Goal: Complete application form: Complete application form

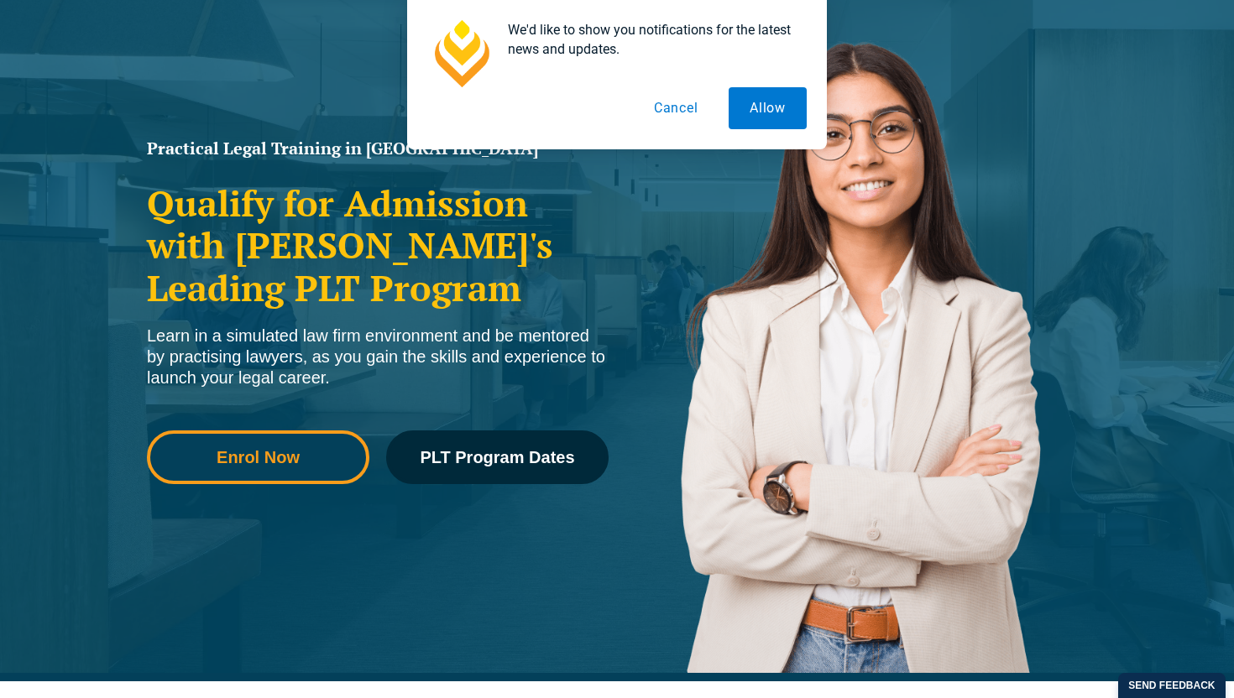
click at [316, 477] on link "Enrol Now" at bounding box center [258, 458] width 222 height 54
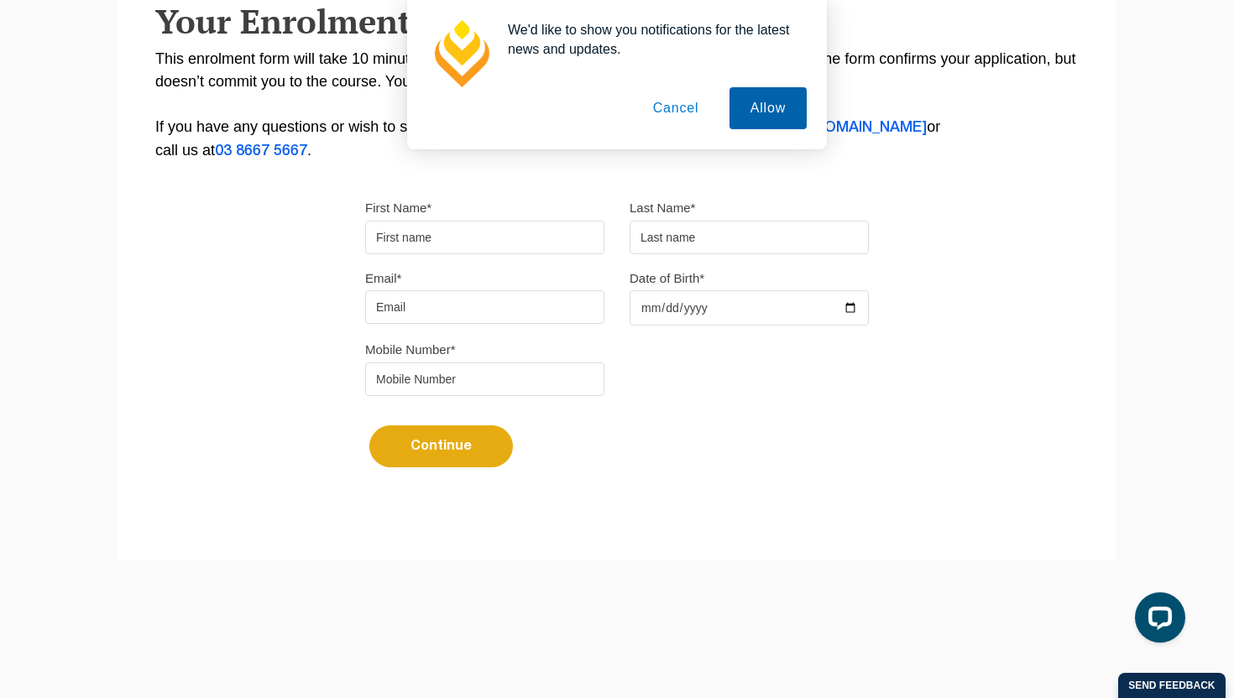
click at [755, 107] on button "Allow" at bounding box center [767, 108] width 77 height 42
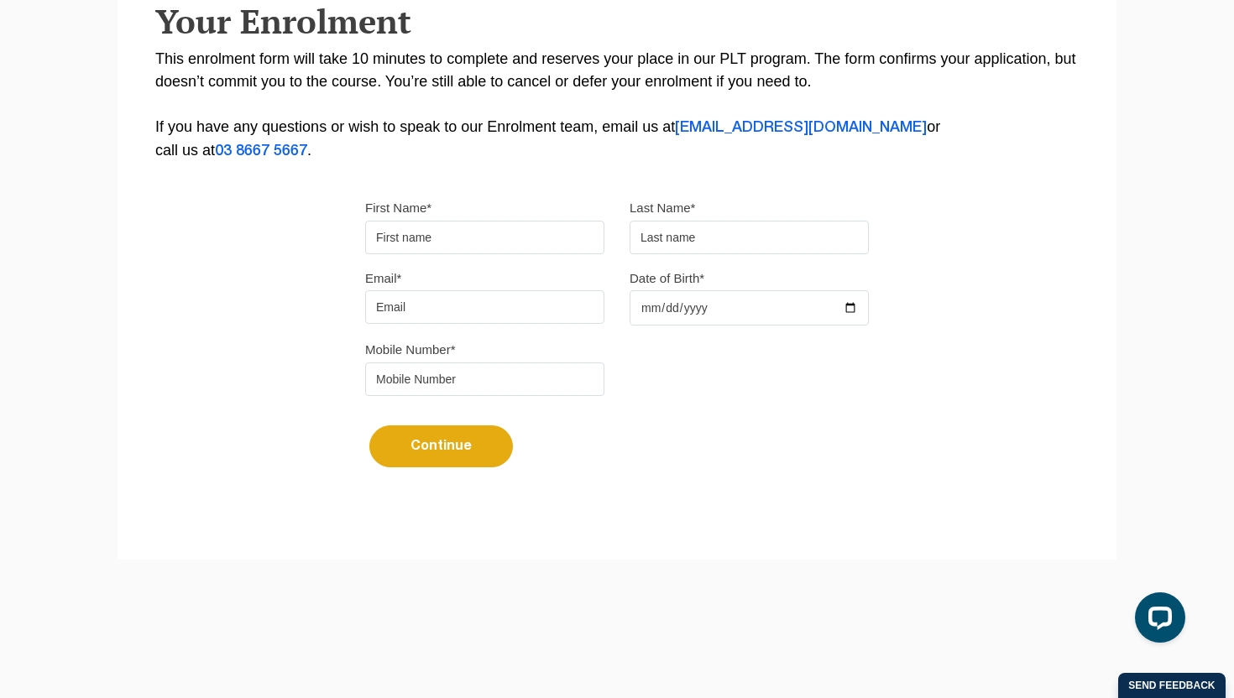
click at [518, 242] on input "First Name*" at bounding box center [484, 238] width 239 height 34
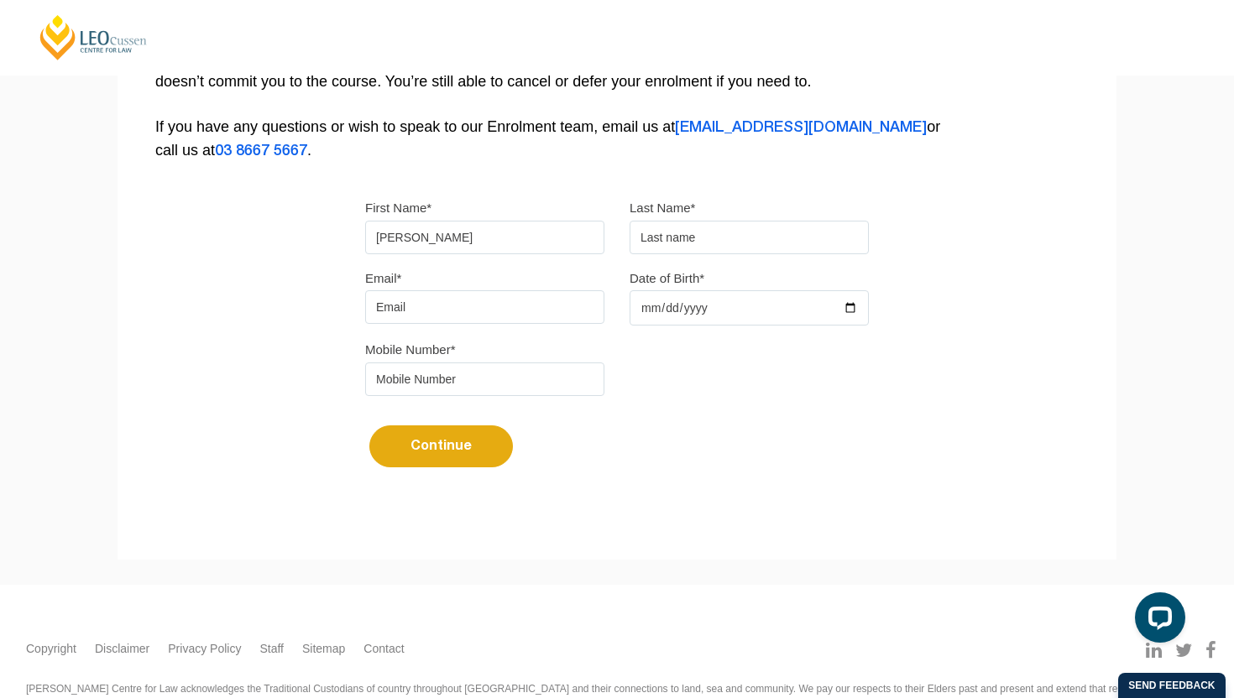
type input "[PERSON_NAME]"
click at [708, 240] on input "text" at bounding box center [749, 238] width 239 height 34
type input "[PERSON_NAME]"
click at [490, 301] on input "Email*" at bounding box center [484, 307] width 239 height 34
type input "[EMAIL_ADDRESS][DOMAIN_NAME]"
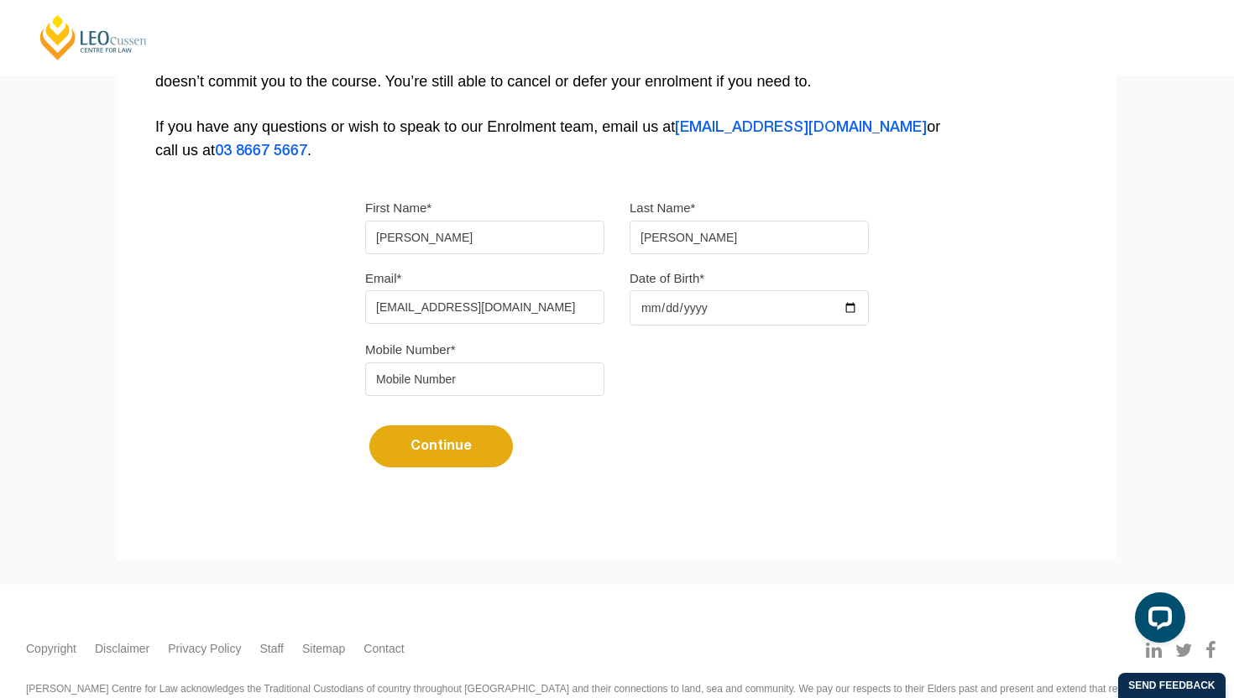
click at [395, 380] on input "tel" at bounding box center [484, 380] width 239 height 34
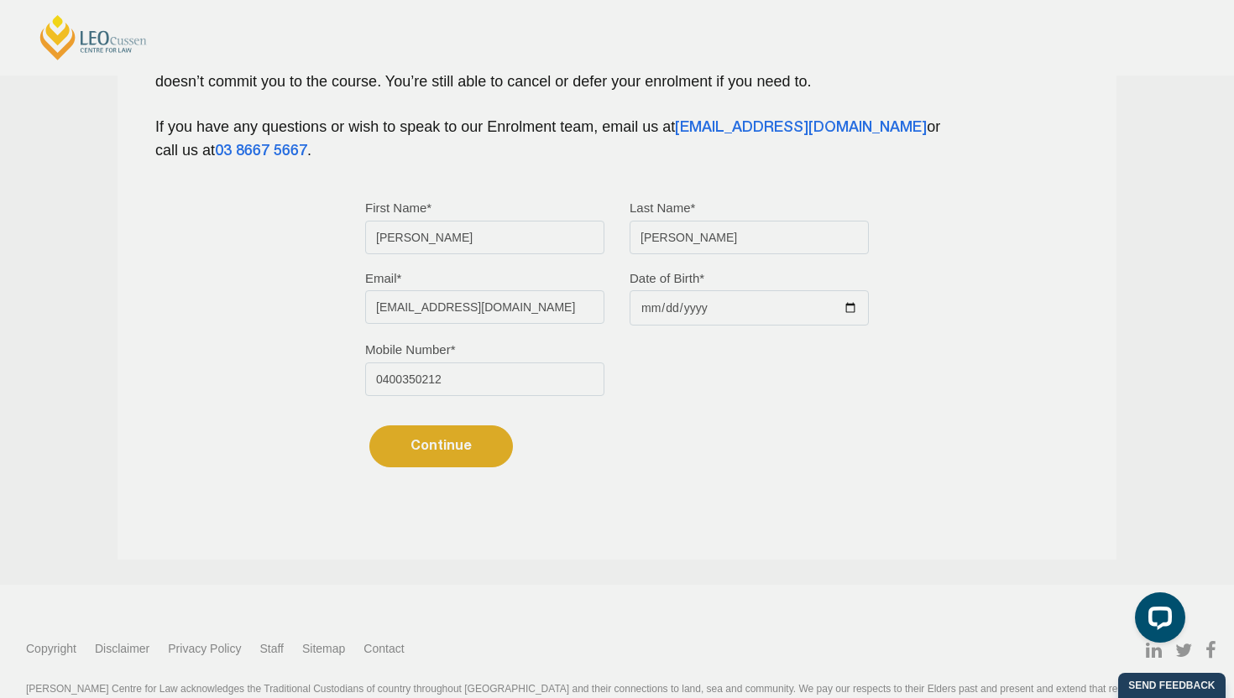
type input "0400350212"
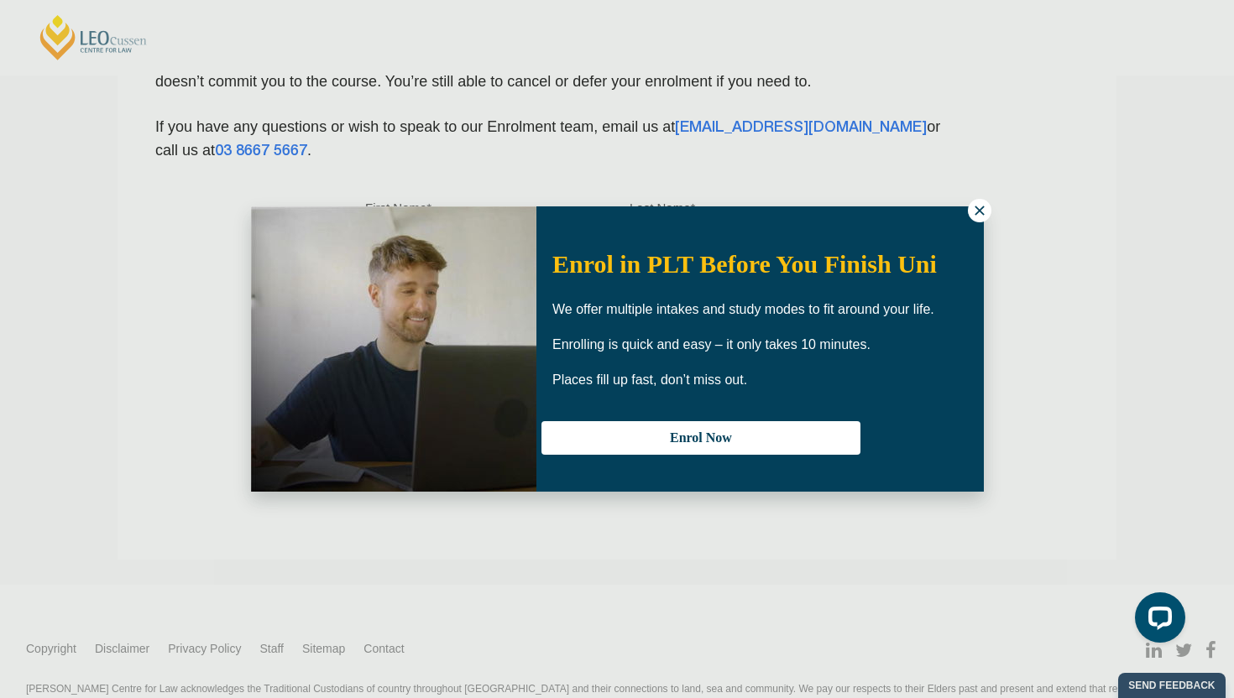
click at [975, 209] on icon at bounding box center [979, 210] width 15 height 15
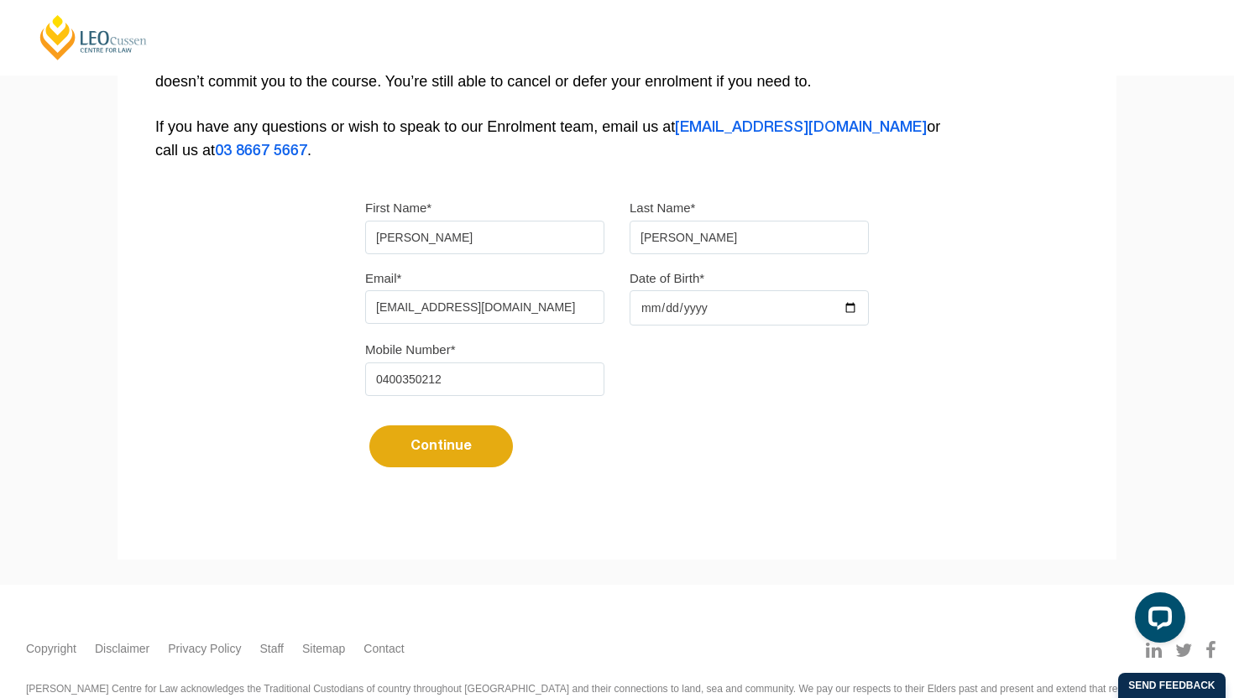
click at [750, 317] on input "Date of Birth*" at bounding box center [749, 307] width 239 height 35
click at [743, 311] on input "Date of Birth*" at bounding box center [749, 307] width 239 height 35
click at [732, 311] on input "Date of Birth*" at bounding box center [749, 307] width 239 height 35
click at [845, 315] on input "Date of Birth*" at bounding box center [749, 307] width 239 height 35
type input "[DATE]"
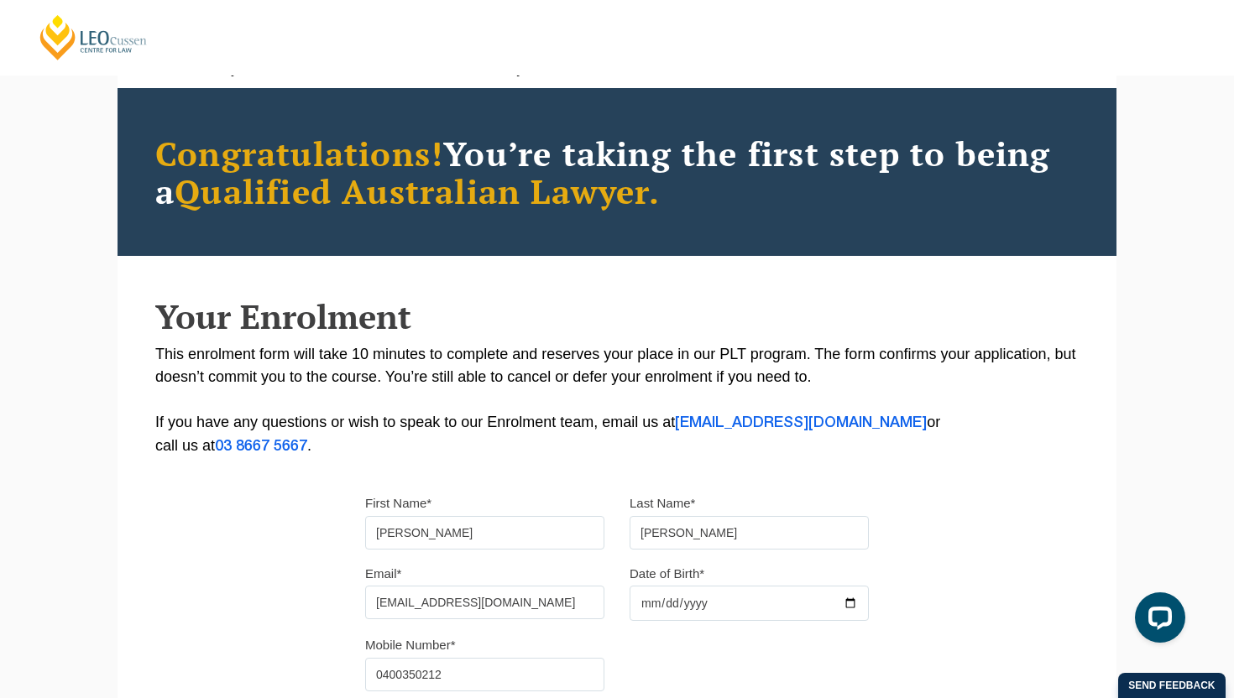
scroll to position [92, 0]
